Goal: Browse casually: Explore the website without a specific task or goal

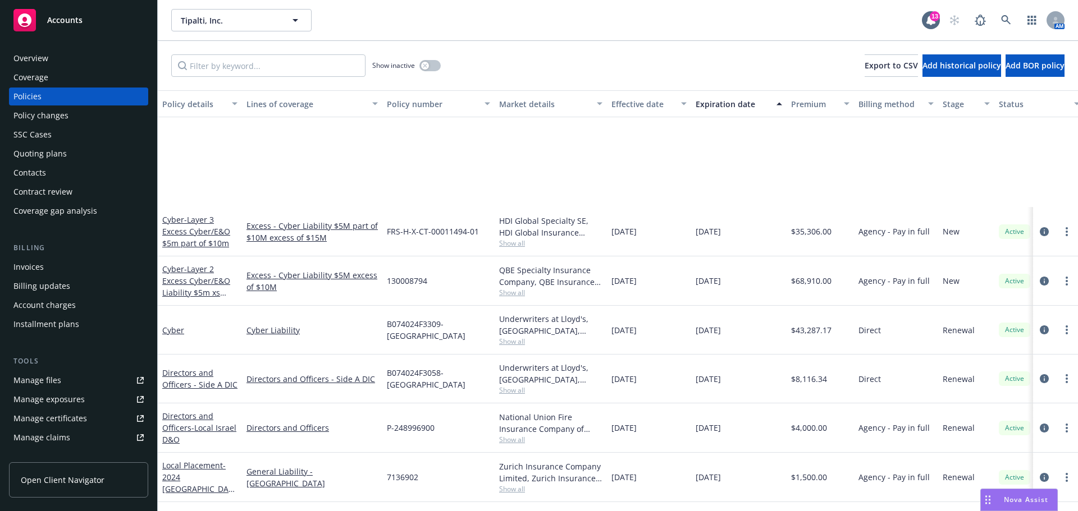
scroll to position [168, 0]
